Goal: Transaction & Acquisition: Purchase product/service

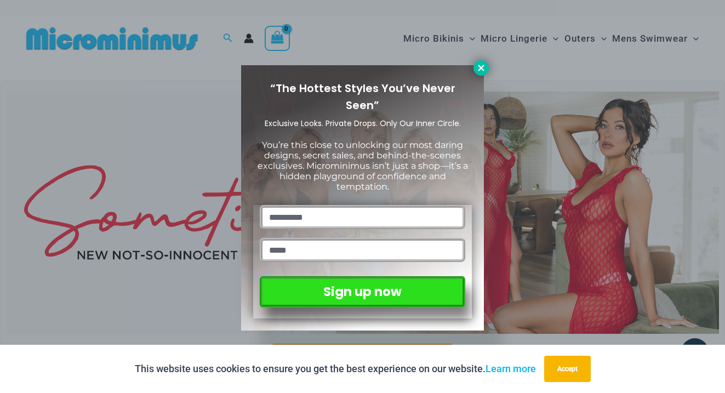
click at [482, 71] on icon at bounding box center [481, 68] width 10 height 10
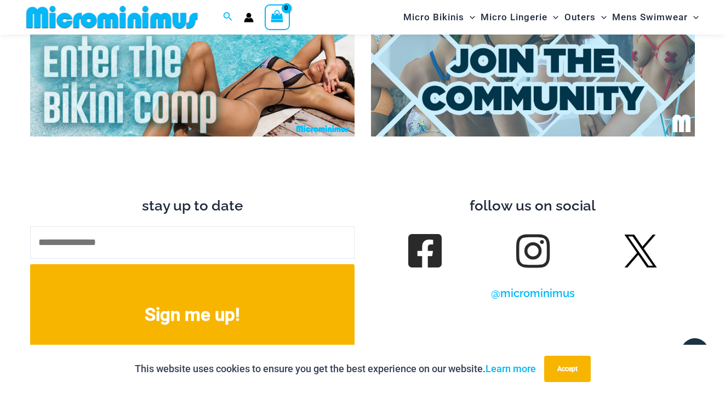
scroll to position [3919, 0]
click at [222, 57] on img at bounding box center [192, 82] width 324 height 108
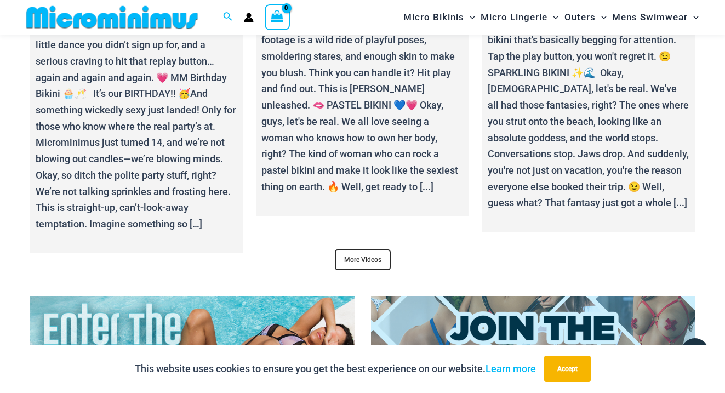
scroll to position [3677, 0]
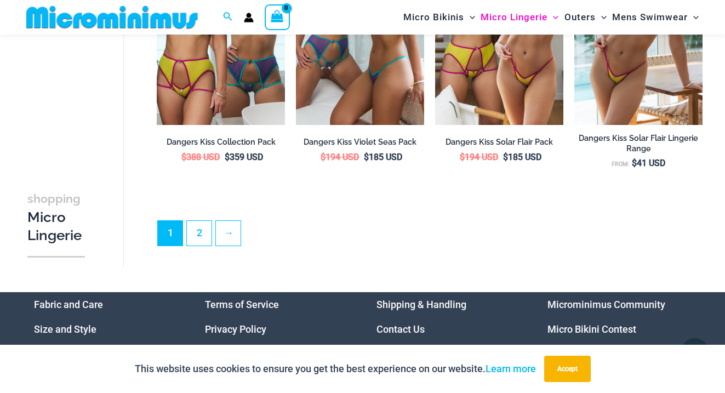
scroll to position [2376, 0]
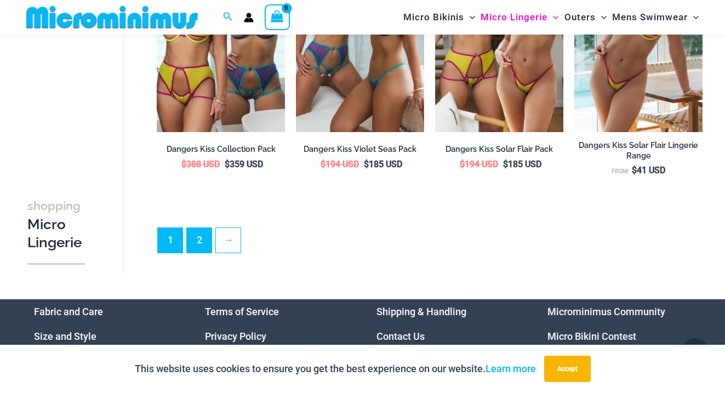
click at [203, 238] on link "2" at bounding box center [199, 240] width 25 height 25
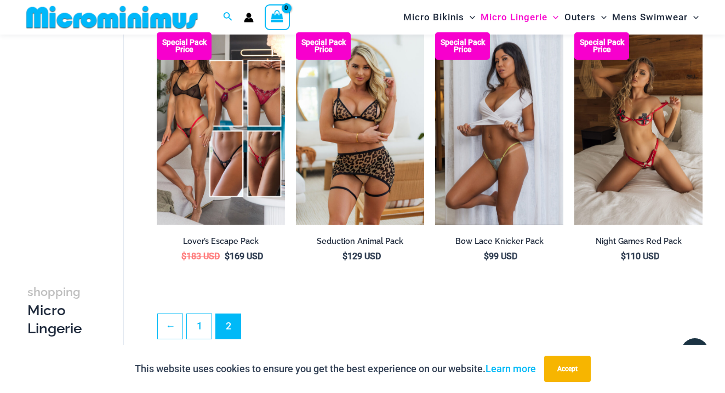
scroll to position [2189, 0]
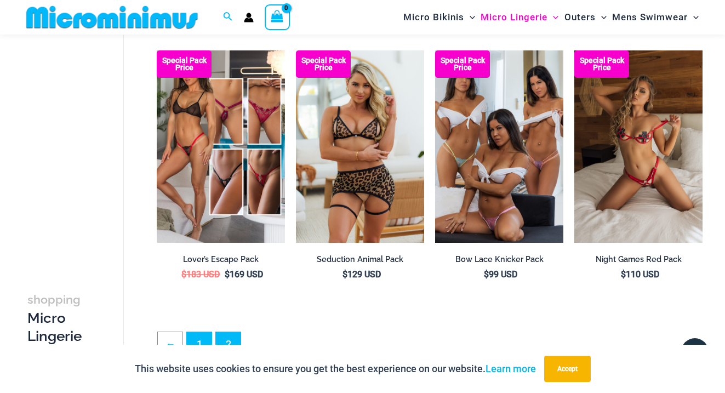
click at [192, 340] on link "1" at bounding box center [199, 344] width 25 height 25
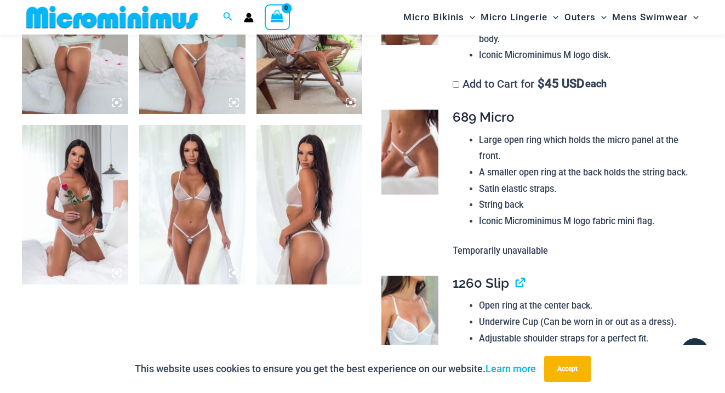
scroll to position [781, 0]
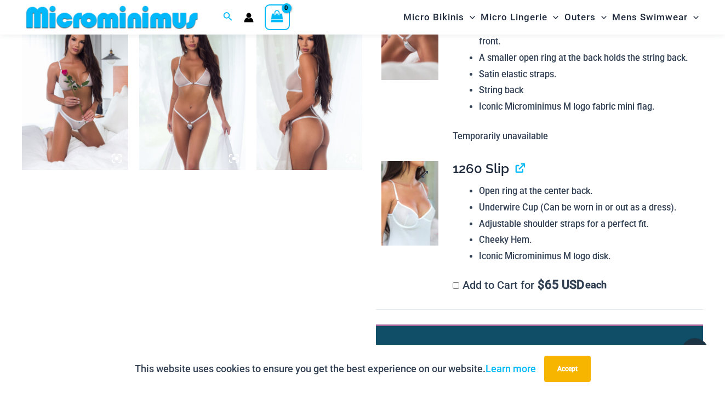
click at [401, 164] on img at bounding box center [409, 203] width 56 height 85
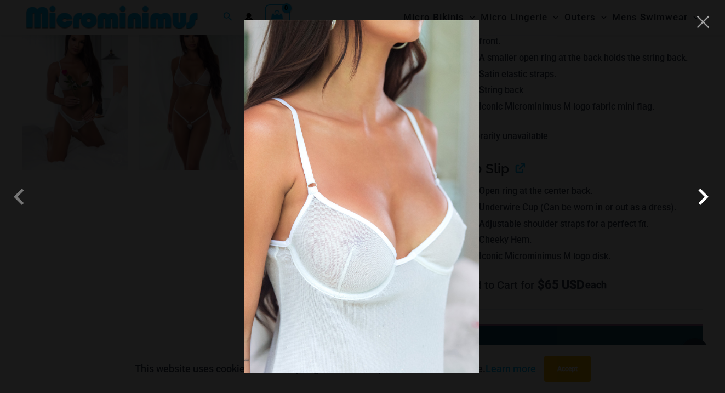
click at [702, 197] on span at bounding box center [702, 196] width 33 height 33
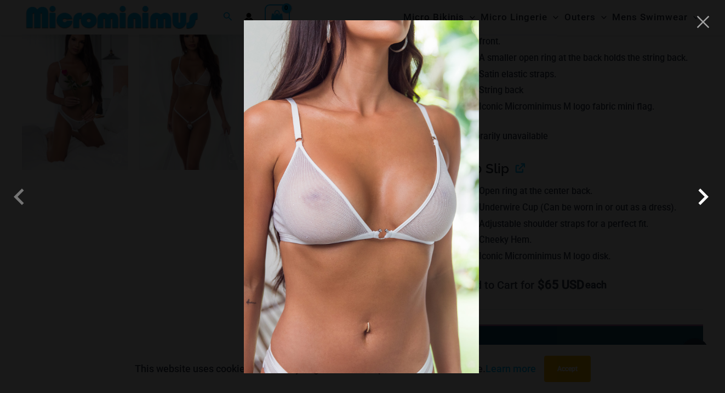
click at [702, 197] on span at bounding box center [702, 196] width 33 height 33
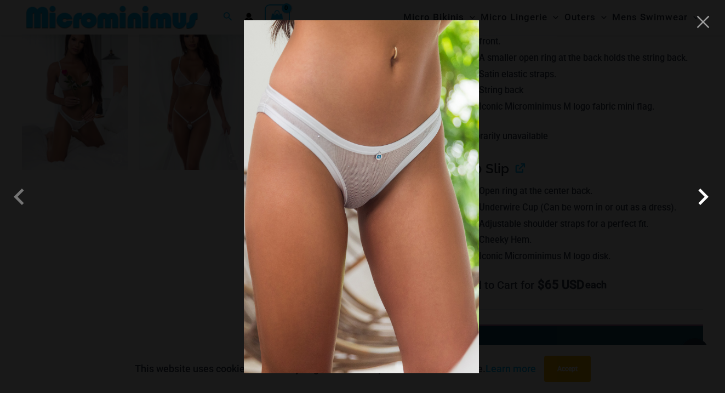
click at [702, 197] on span at bounding box center [702, 196] width 33 height 33
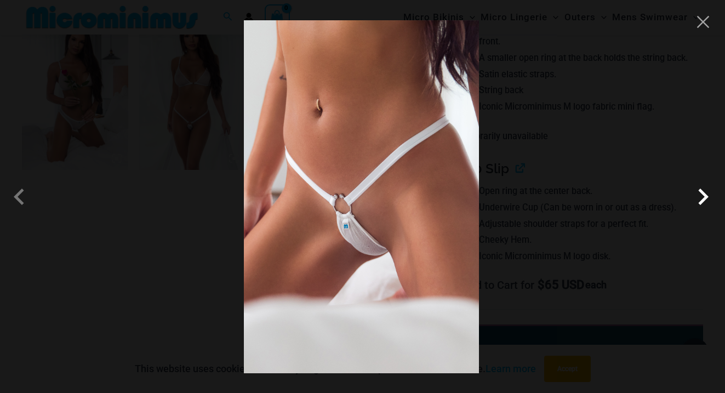
click at [703, 197] on span at bounding box center [702, 196] width 33 height 33
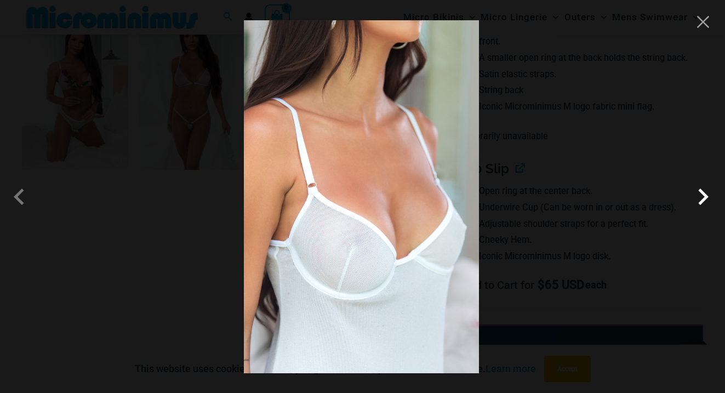
click at [703, 198] on span at bounding box center [702, 196] width 33 height 33
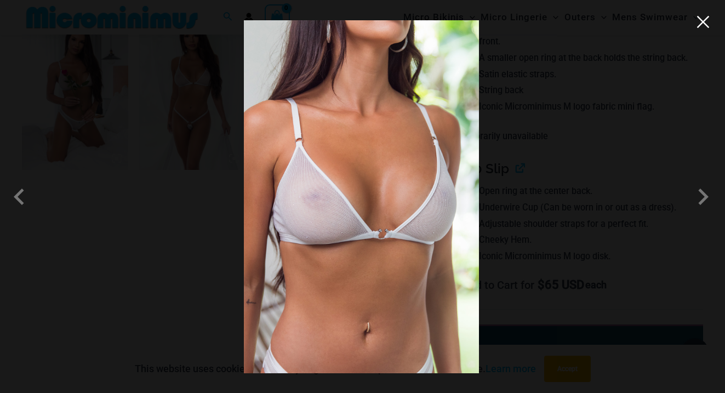
click at [708, 21] on button "Close" at bounding box center [702, 22] width 16 height 16
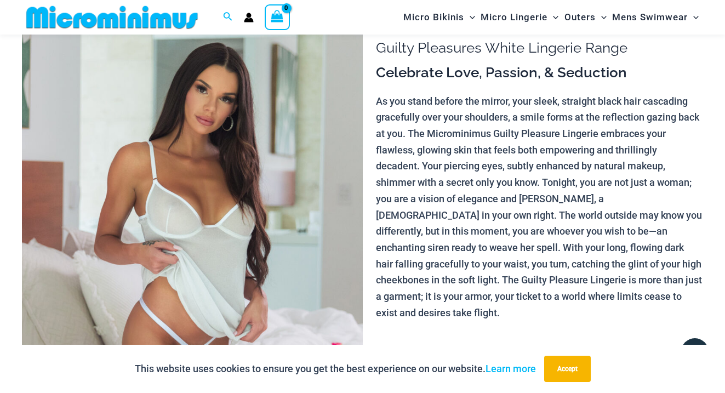
scroll to position [90, 0]
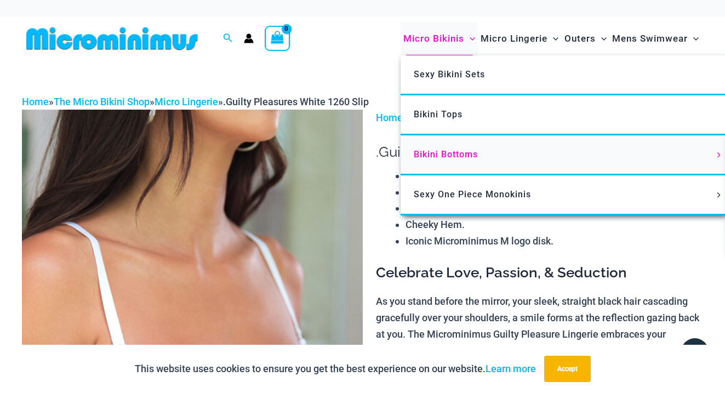
click at [464, 158] on span "Bikini Bottoms" at bounding box center [445, 154] width 64 height 10
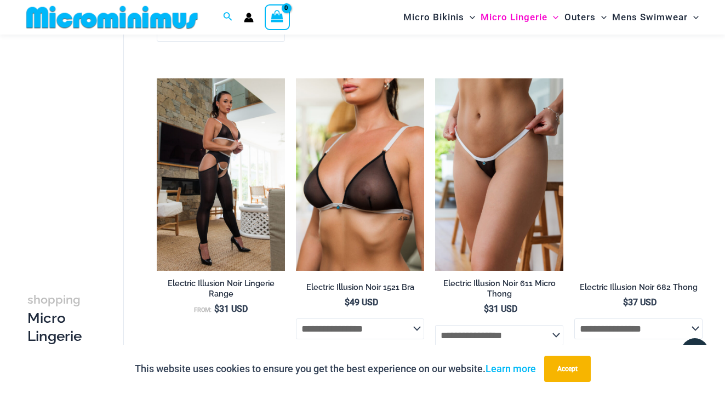
scroll to position [1631, 0]
